Goal: Information Seeking & Learning: Learn about a topic

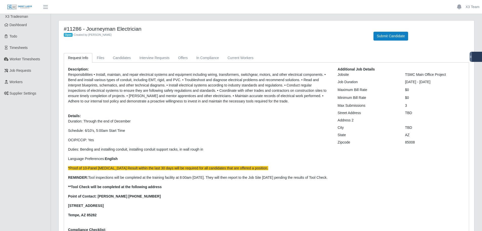
click at [133, 100] on p "Responsibilities • Install, maintain, and repair electrical systems and equipme…" at bounding box center [199, 88] width 262 height 32
click at [251, 170] on span "*Proof of 10-Panel [MEDICAL_DATA] Result within the last 30 days will be requir…" at bounding box center [168, 168] width 200 height 4
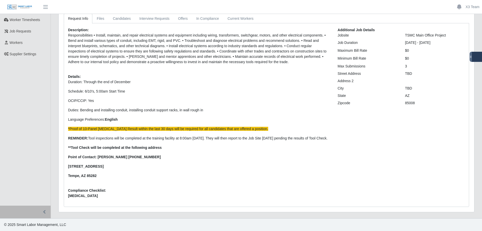
scroll to position [45, 0]
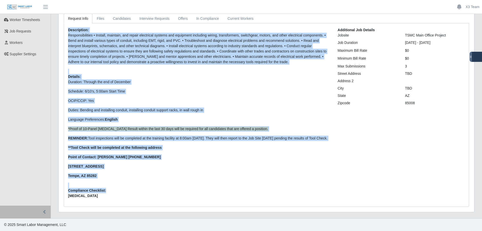
drag, startPoint x: 109, startPoint y: 189, endPoint x: 63, endPoint y: 24, distance: 171.0
click at [63, 24] on div "Request Info Files Candidates Interview Requests Offers In Compliance Current W…" at bounding box center [266, 110] width 413 height 193
click at [158, 66] on div "Description: Responsibilities • Install, maintain, and repair electrical system…" at bounding box center [199, 114] width 270 height 175
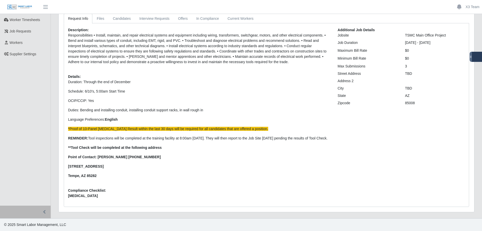
click at [133, 80] on p "Duration: Through the end of December Schedule: 6/10's, 5:00am Start Time OCIP/…" at bounding box center [199, 128] width 262 height 99
click at [92, 53] on p "Responsibilities • Install, maintain, and repair electrical systems and equipme…" at bounding box center [199, 49] width 262 height 32
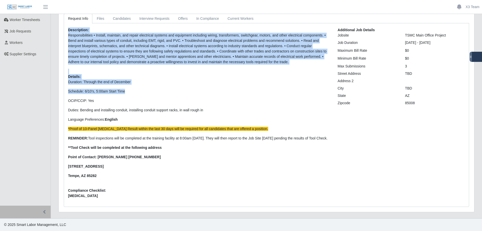
drag, startPoint x: 130, startPoint y: 87, endPoint x: 67, endPoint y: 27, distance: 87.0
click at [67, 27] on div "Description: Responsibilities • Install, maintain, and repair electrical system…" at bounding box center [199, 114] width 270 height 175
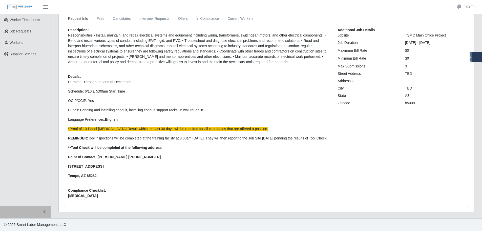
click at [162, 92] on p "Duration: Through the end of December Schedule: 6/10's, 5:00am Start Time OCIP/…" at bounding box center [199, 128] width 262 height 99
click at [166, 98] on p "OCIP/CCIP: Yes" at bounding box center [199, 100] width 262 height 5
click at [173, 130] on p "Duration: Through the end of December Schedule: 6/10's, 5:00am Start Time OCIP/…" at bounding box center [199, 128] width 262 height 99
click at [173, 135] on p "REMINDER: Tool inspections will be completed at the training facility at 8:00am…" at bounding box center [199, 137] width 262 height 5
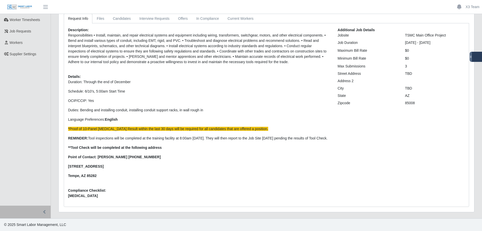
click at [138, 142] on p "Duration: Through the end of December Schedule: 6/10's, 5:00am Start Time OCIP/…" at bounding box center [199, 128] width 262 height 99
click at [138, 147] on strong "**Tool Check will be completed at the following address" at bounding box center [115, 147] width 94 height 4
click at [119, 156] on strong "Point of Contact: [PERSON_NAME] [PHONE_NUMBER]" at bounding box center [114, 157] width 93 height 4
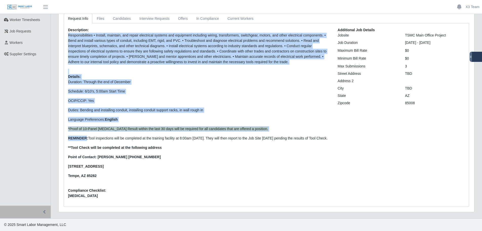
drag, startPoint x: 86, startPoint y: 135, endPoint x: 67, endPoint y: 46, distance: 91.6
click at [60, 56] on div "#11286 - Journeyman Electrician Open Created by [PERSON_NAME] Submit Candidate …" at bounding box center [267, 96] width 416 height 230
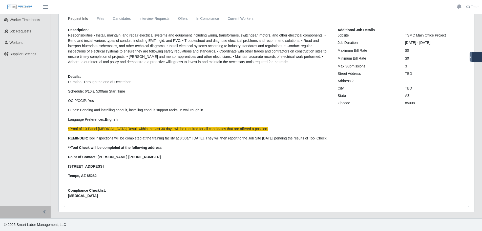
click at [69, 28] on b "Description:" at bounding box center [78, 30] width 21 height 4
click at [175, 138] on p "REMINDER: Tool inspections will be completed at the training facility at 8:00am…" at bounding box center [199, 137] width 262 height 5
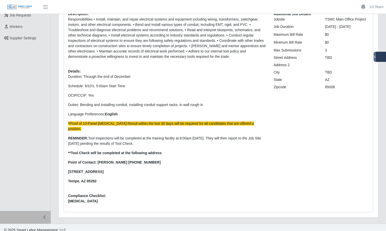
scroll to position [0, 0]
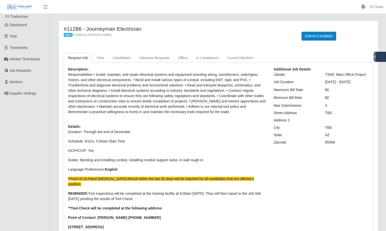
drag, startPoint x: 147, startPoint y: 103, endPoint x: 149, endPoint y: 124, distance: 21.1
click at [147, 103] on p "Responsibilities • Install, maintain, and repair electrical systems and equipme…" at bounding box center [167, 93] width 198 height 43
